Goal: Book appointment/travel/reservation

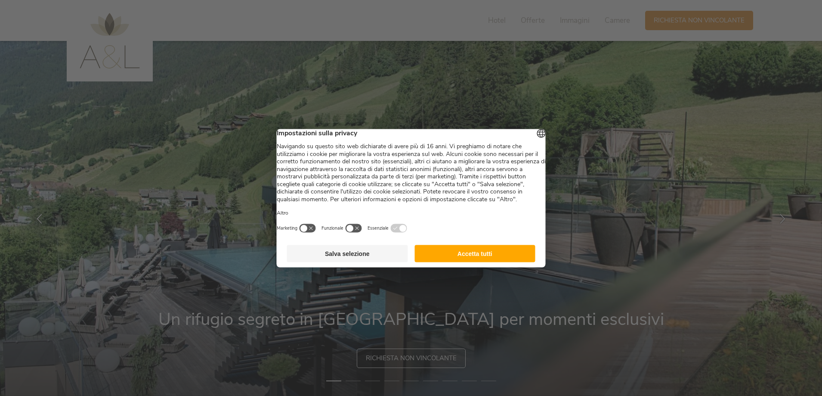
click at [456, 258] on button "Accetta tutti" at bounding box center [475, 253] width 121 height 17
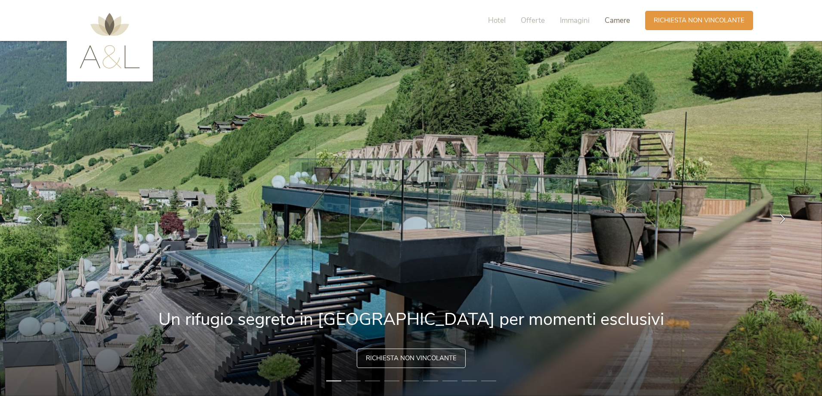
click at [619, 20] on span "Camere" at bounding box center [617, 20] width 25 height 10
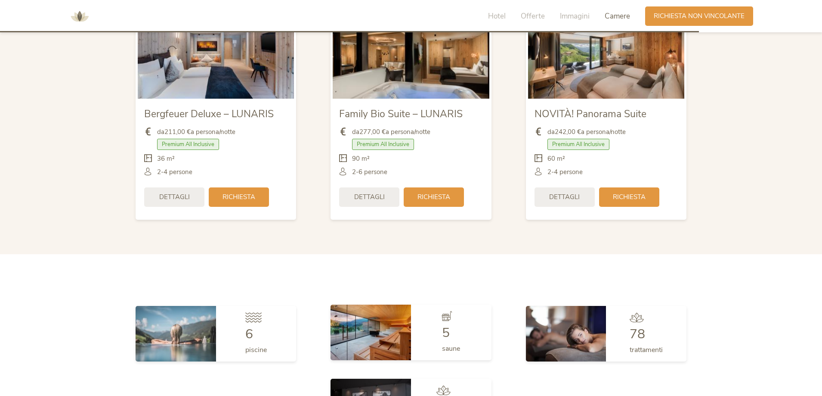
scroll to position [2135, 0]
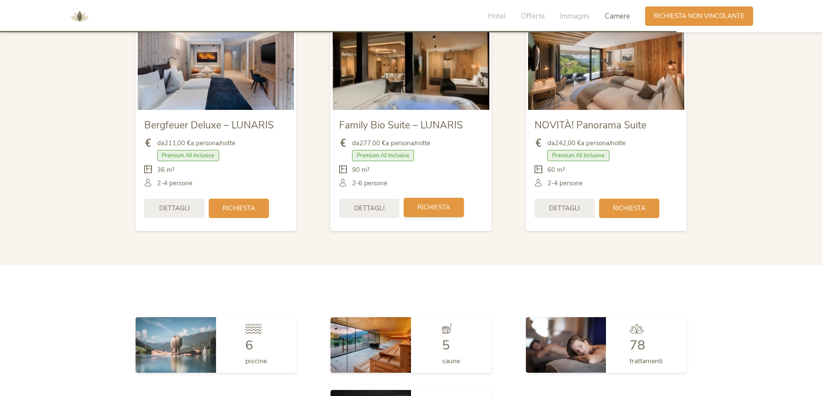
click at [436, 210] on span "Richiesta" at bounding box center [434, 207] width 33 height 9
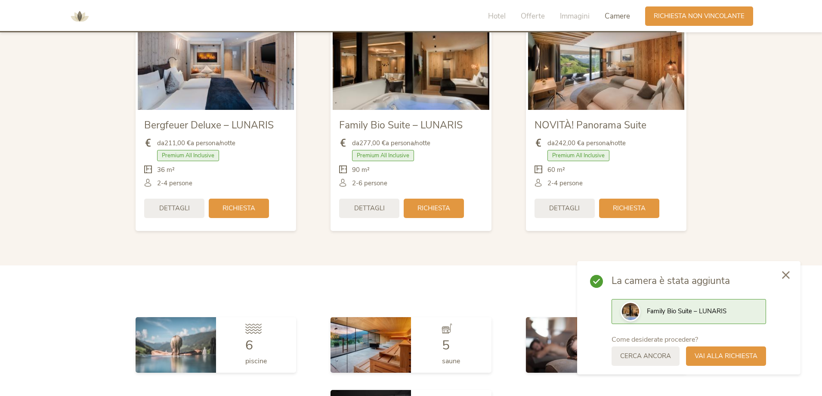
click at [785, 272] on icon at bounding box center [786, 275] width 8 height 8
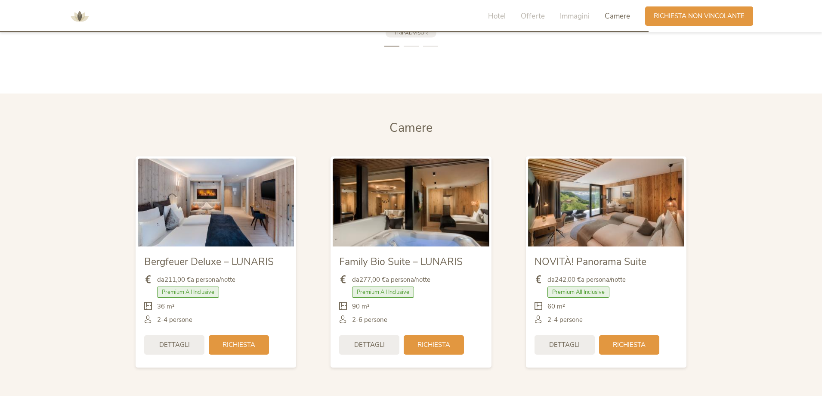
scroll to position [2049, 0]
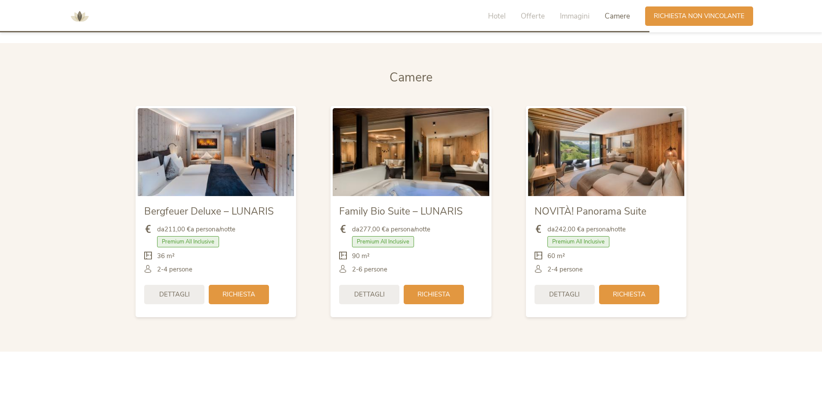
click at [397, 157] on img at bounding box center [411, 152] width 156 height 88
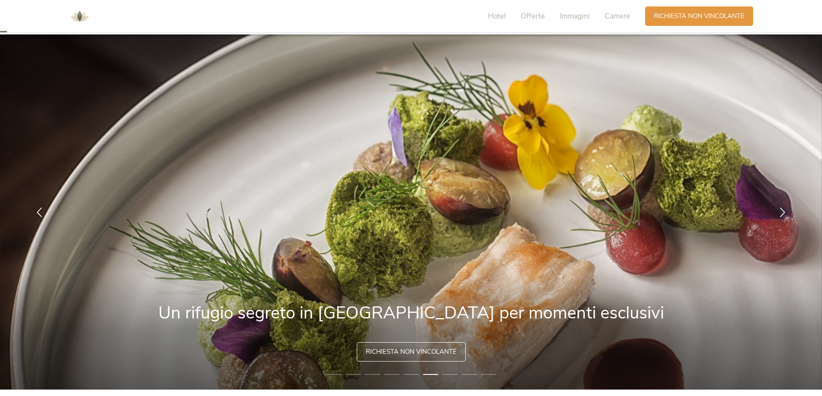
scroll to position [0, 0]
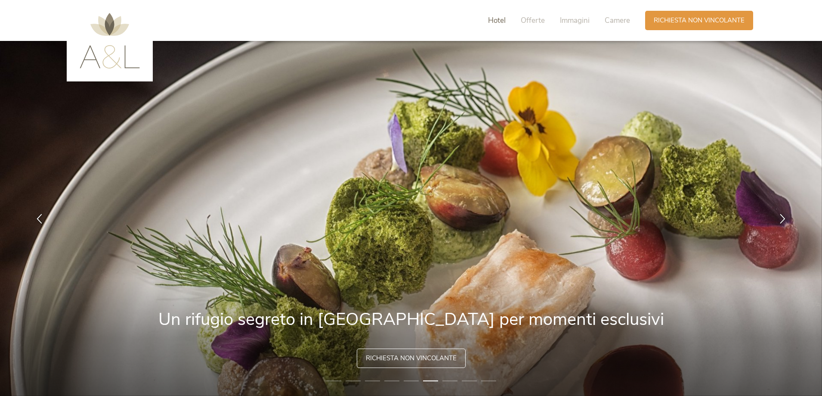
click at [495, 21] on span "Hotel" at bounding box center [497, 20] width 18 height 10
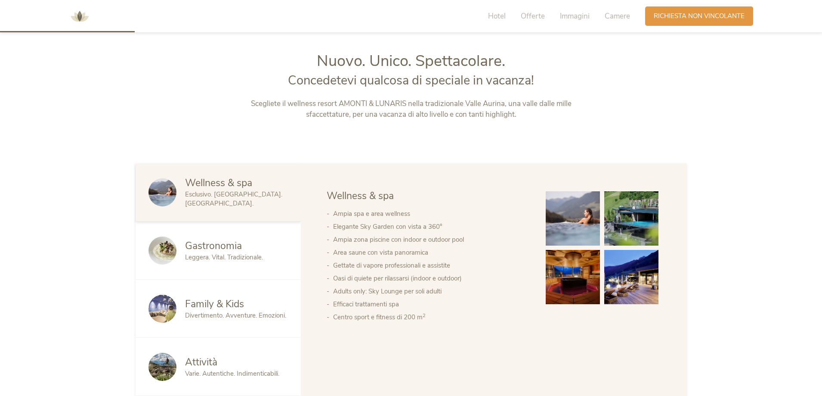
scroll to position [425, 0]
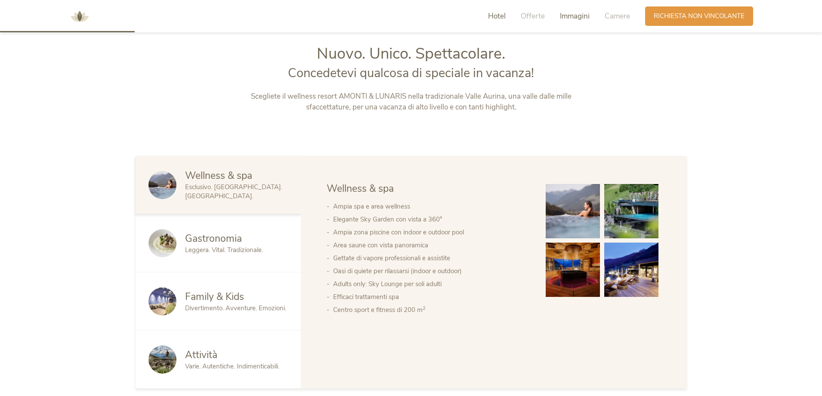
click at [572, 19] on span "Immagini" at bounding box center [575, 16] width 30 height 10
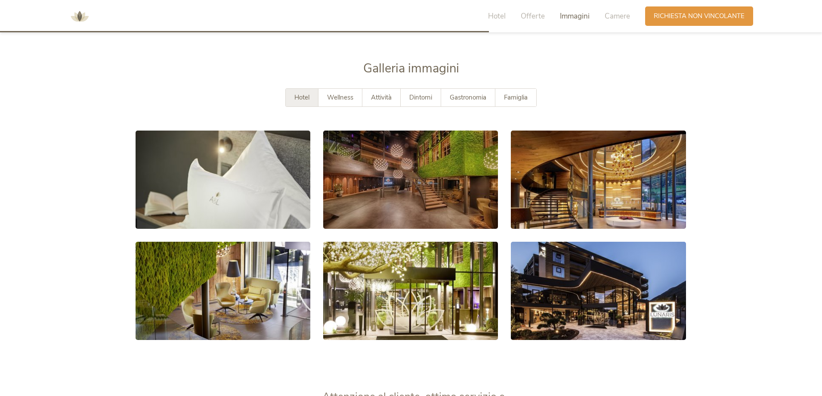
scroll to position [1577, 0]
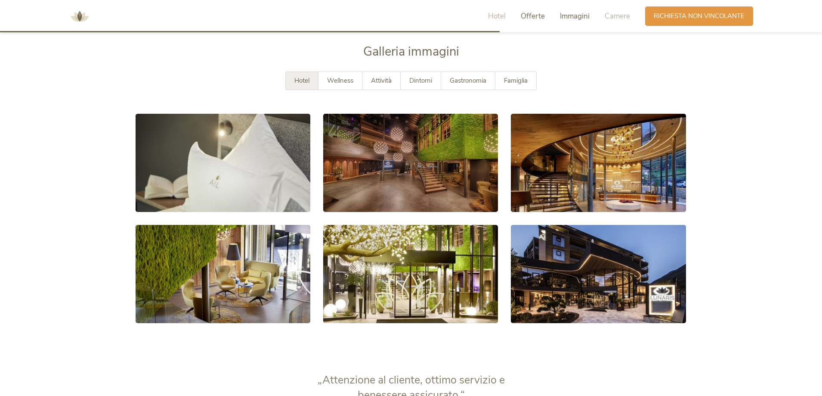
click at [535, 17] on span "Offerte" at bounding box center [533, 16] width 24 height 10
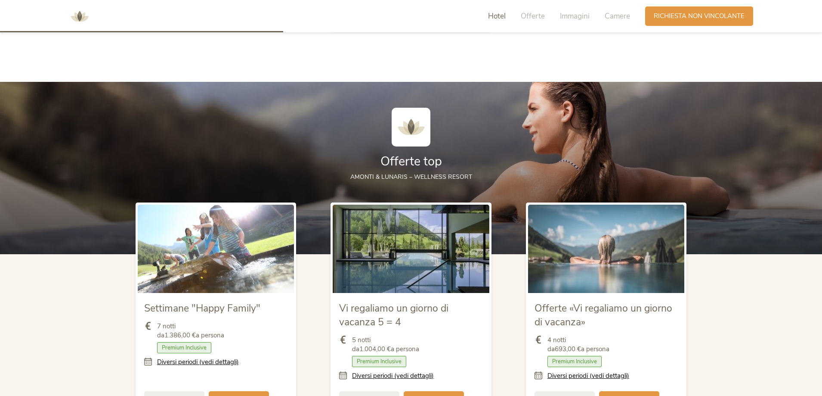
scroll to position [894, 0]
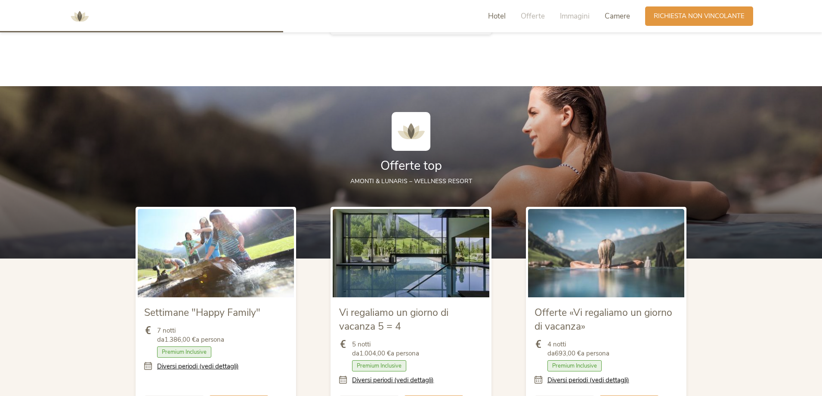
click at [615, 16] on span "Camere" at bounding box center [617, 16] width 25 height 10
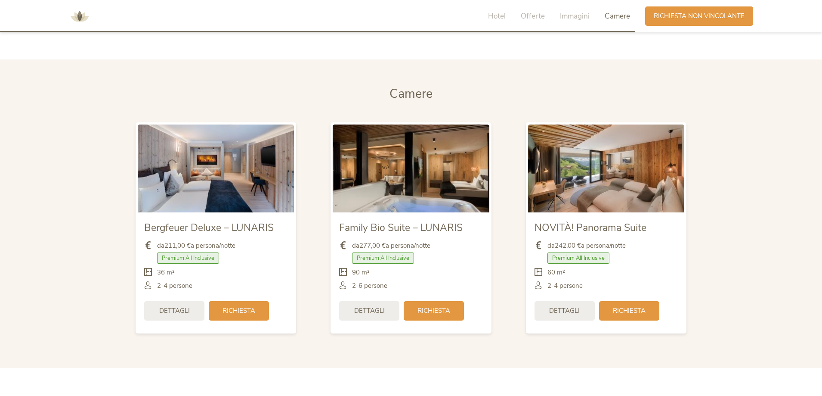
scroll to position [2049, 0]
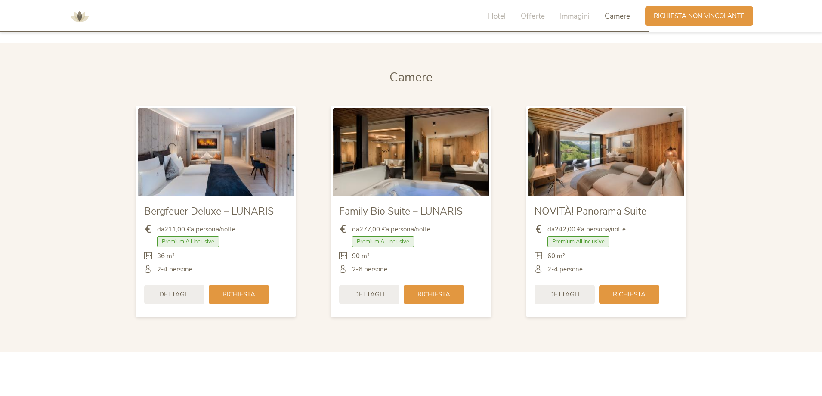
click at [392, 142] on img at bounding box center [411, 152] width 156 height 88
click at [158, 154] on img at bounding box center [216, 152] width 156 height 88
click at [626, 296] on span "Richiesta" at bounding box center [629, 293] width 33 height 9
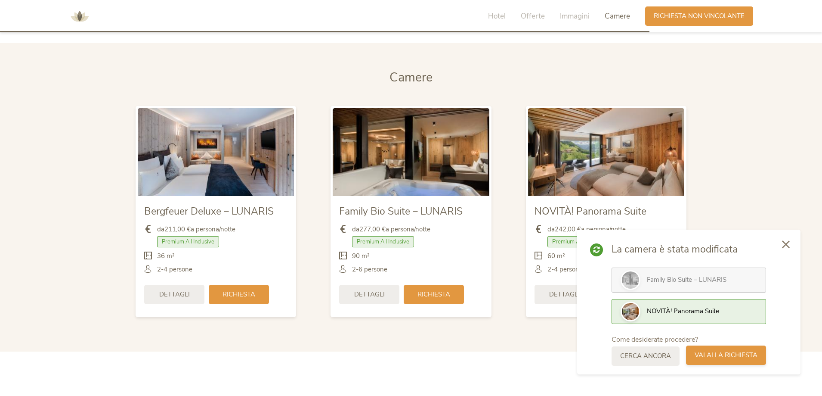
click at [723, 356] on span "Vai alla richiesta" at bounding box center [726, 354] width 63 height 9
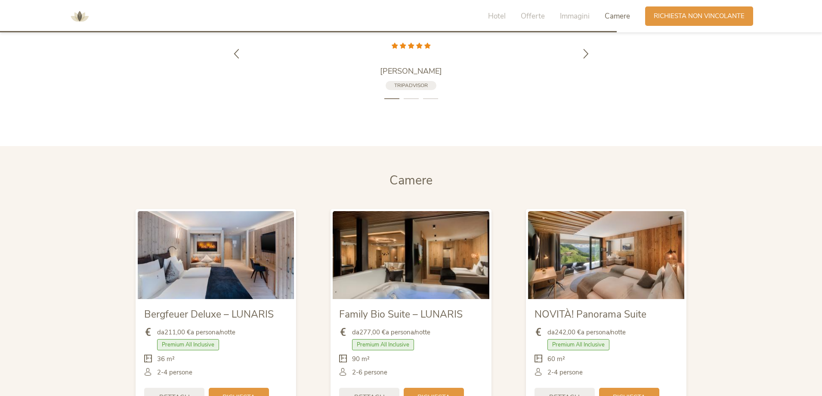
scroll to position [1905, 0]
